Goal: Transaction & Acquisition: Purchase product/service

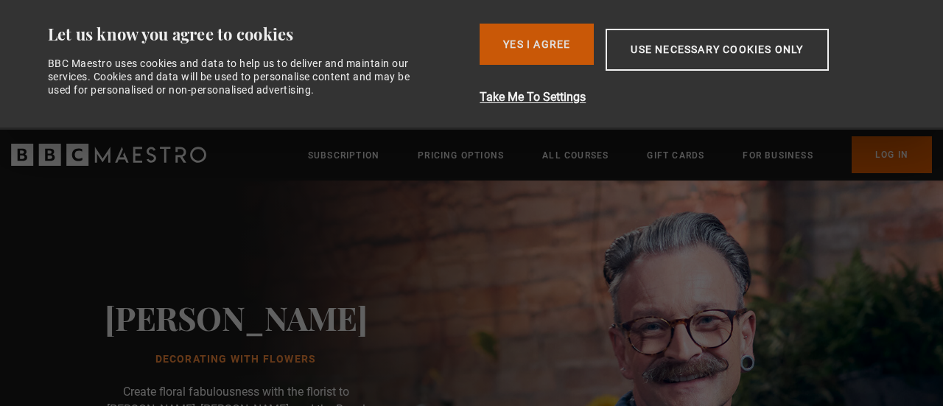
click at [563, 48] on button "Yes I Agree" at bounding box center [537, 44] width 114 height 41
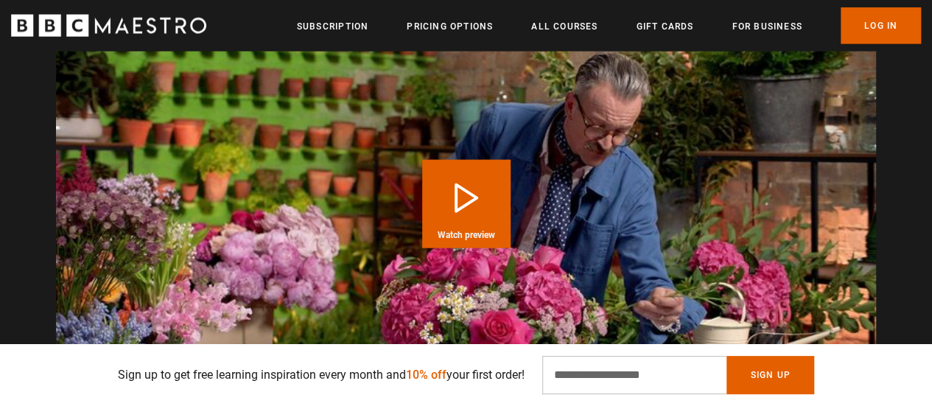
scroll to position [1589, 0]
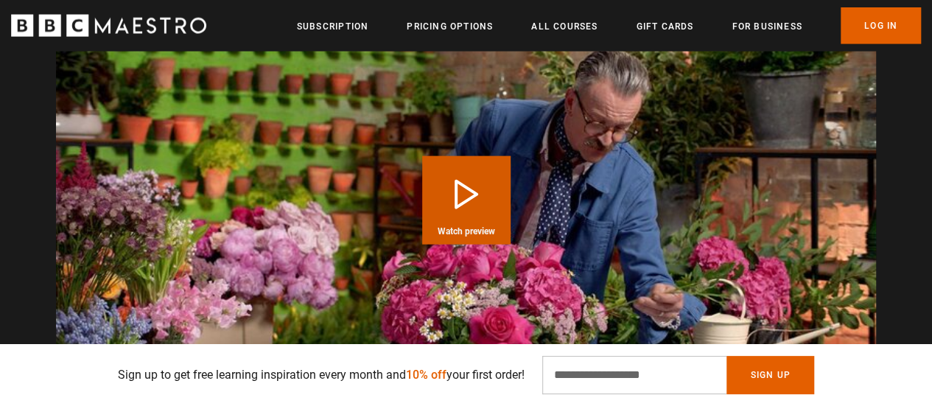
click at [496, 211] on button "Play Course overview for Decorating With Flowers with Simon Lycett Watch preview" at bounding box center [466, 200] width 88 height 88
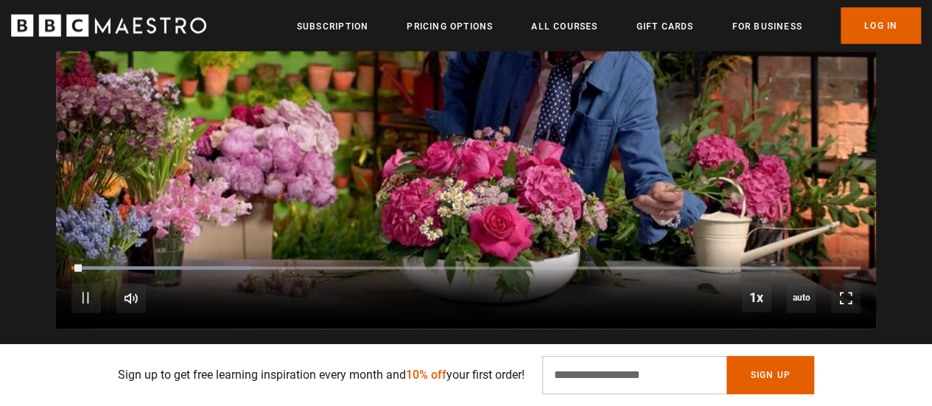
scroll to position [1691, 0]
click at [846, 284] on span "Video Player" at bounding box center [845, 297] width 29 height 29
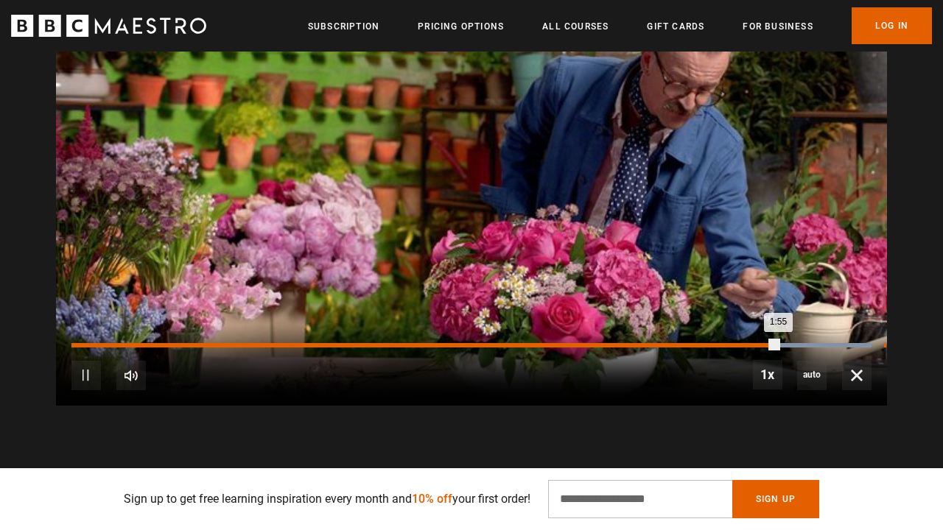
scroll to position [0, 2674]
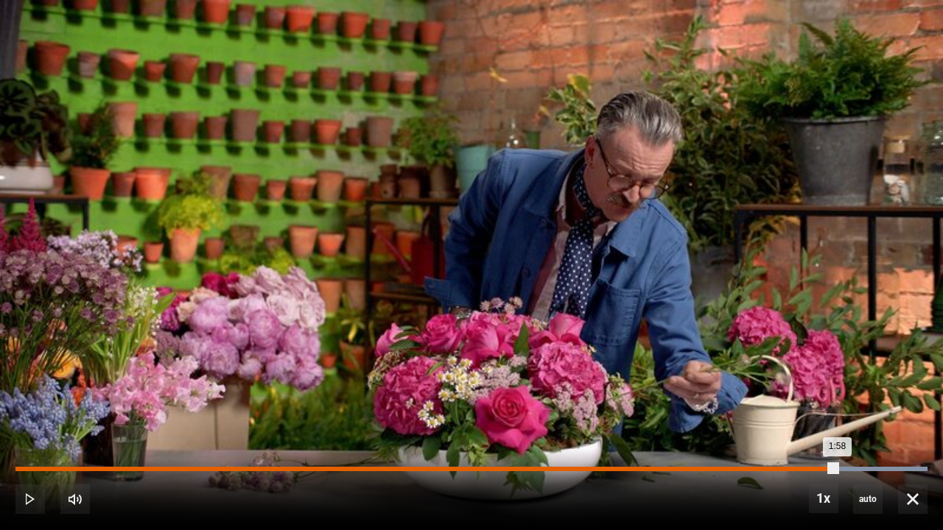
click at [837, 405] on div "Loaded : 100.00% 1:58 1:58" at bounding box center [471, 469] width 912 height 4
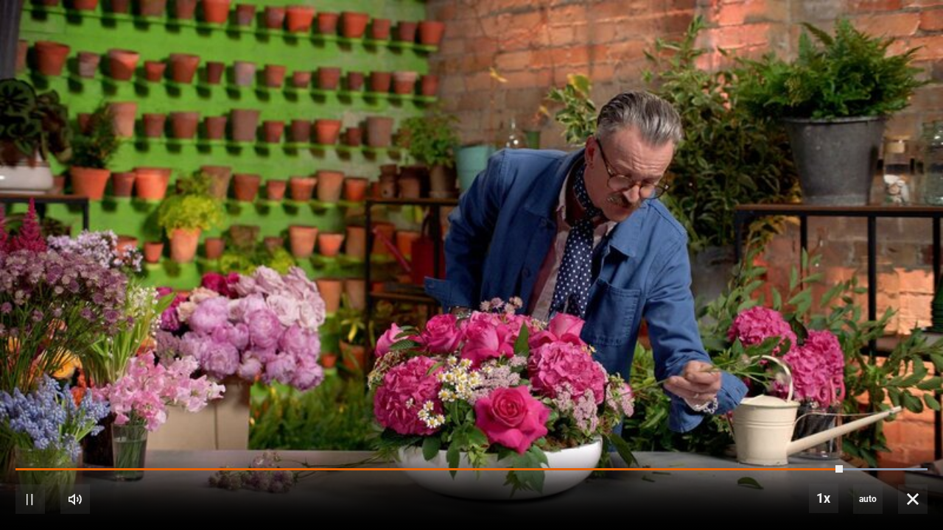
click at [863, 405] on div "10s Skip Back 10 seconds Pause 10s Skip Forward 10 seconds Loaded : 100.00% 1:5…" at bounding box center [471, 490] width 943 height 82
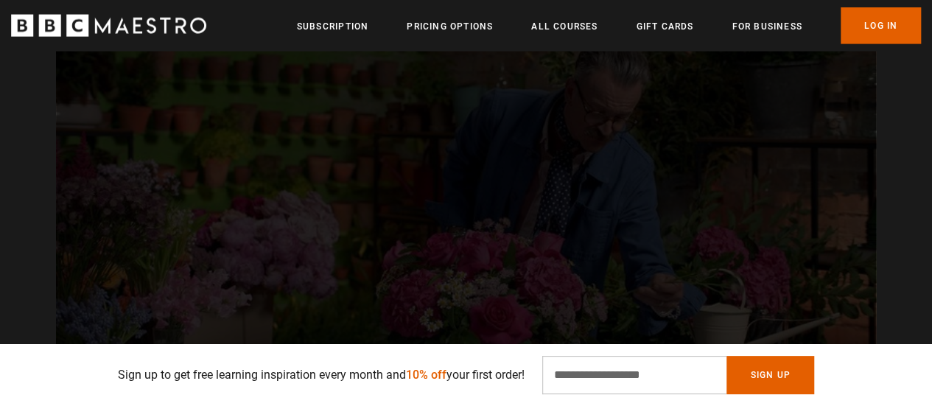
scroll to position [1600, 0]
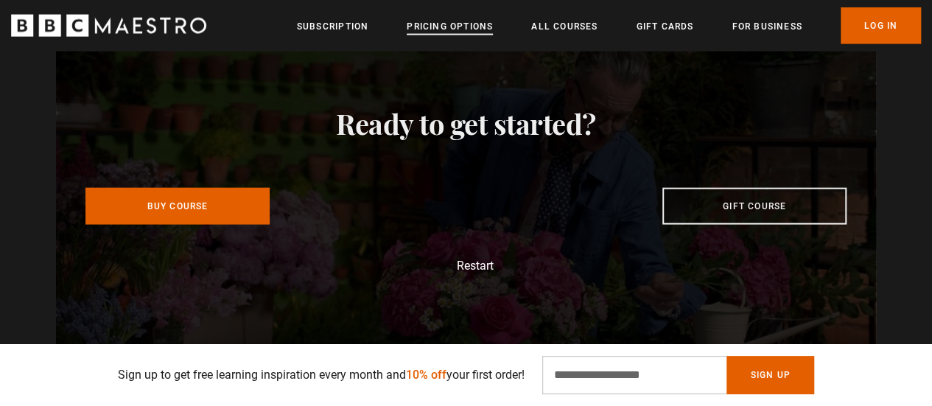
click at [457, 27] on link "Pricing Options" at bounding box center [450, 26] width 86 height 15
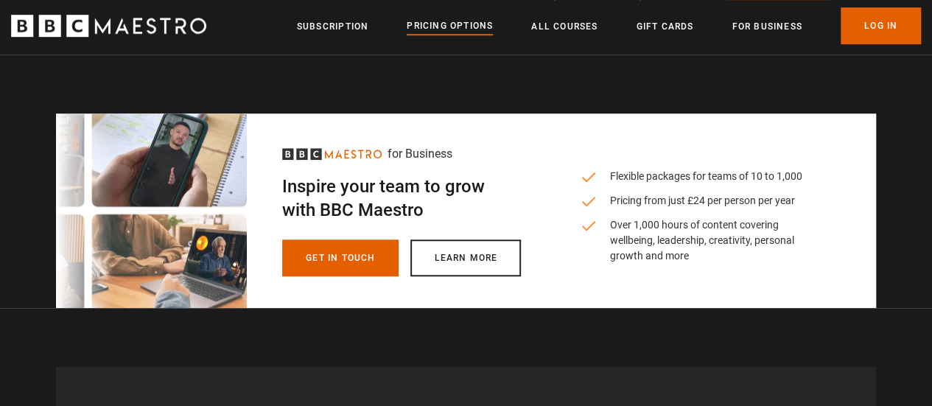
scroll to position [496, 0]
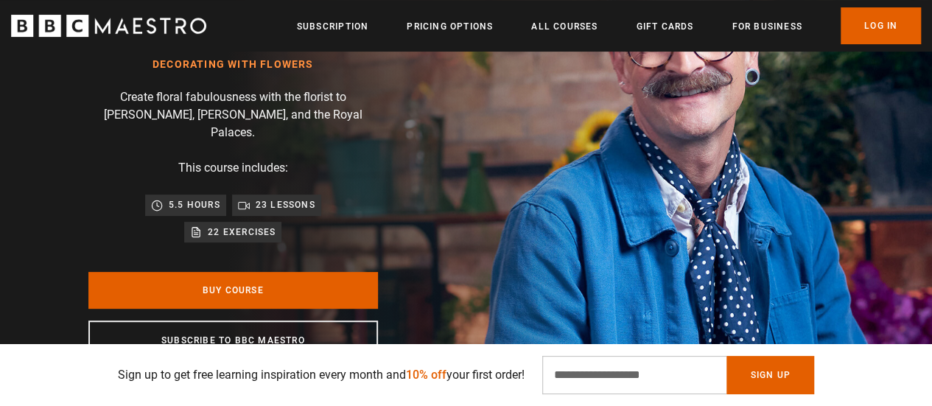
scroll to position [166, 0]
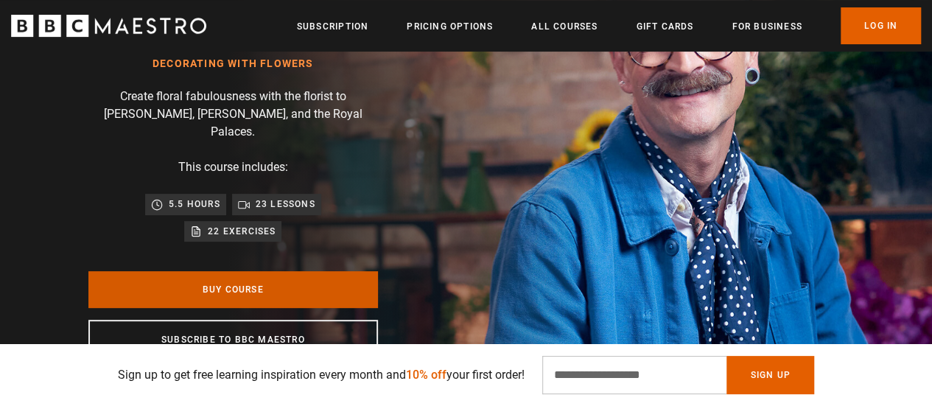
click at [284, 271] on link "Buy Course" at bounding box center [232, 289] width 289 height 37
